Goal: Navigation & Orientation: Find specific page/section

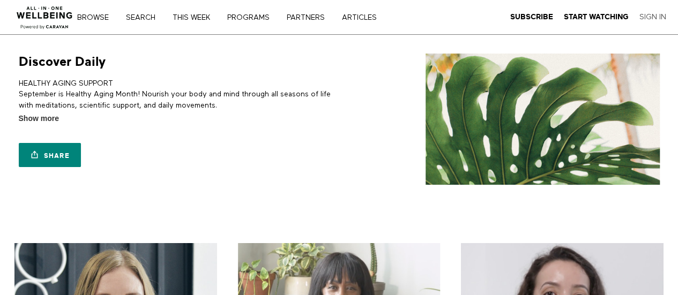
click at [650, 18] on link "Sign In" at bounding box center [653, 17] width 27 height 10
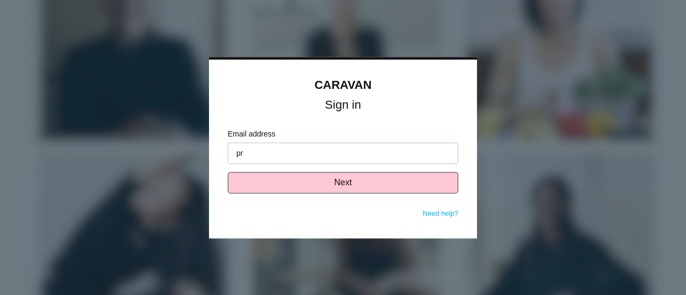
type input "[EMAIL_ADDRESS][DOMAIN_NAME]"
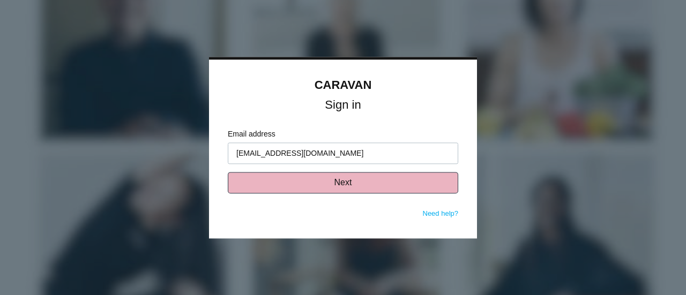
click at [309, 183] on button "Next" at bounding box center [343, 182] width 231 height 21
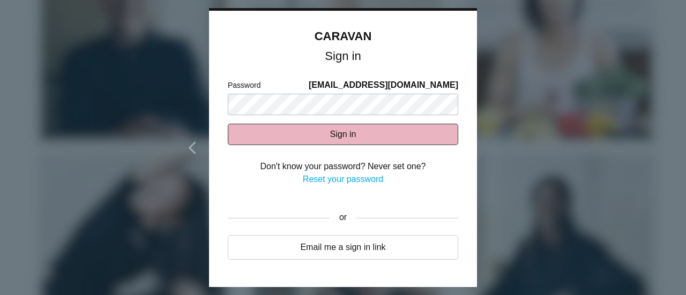
click at [323, 136] on button "Sign in" at bounding box center [343, 134] width 231 height 21
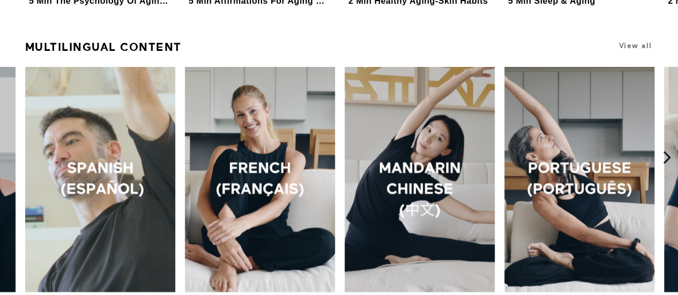
scroll to position [1038, 0]
